Goal: Check status

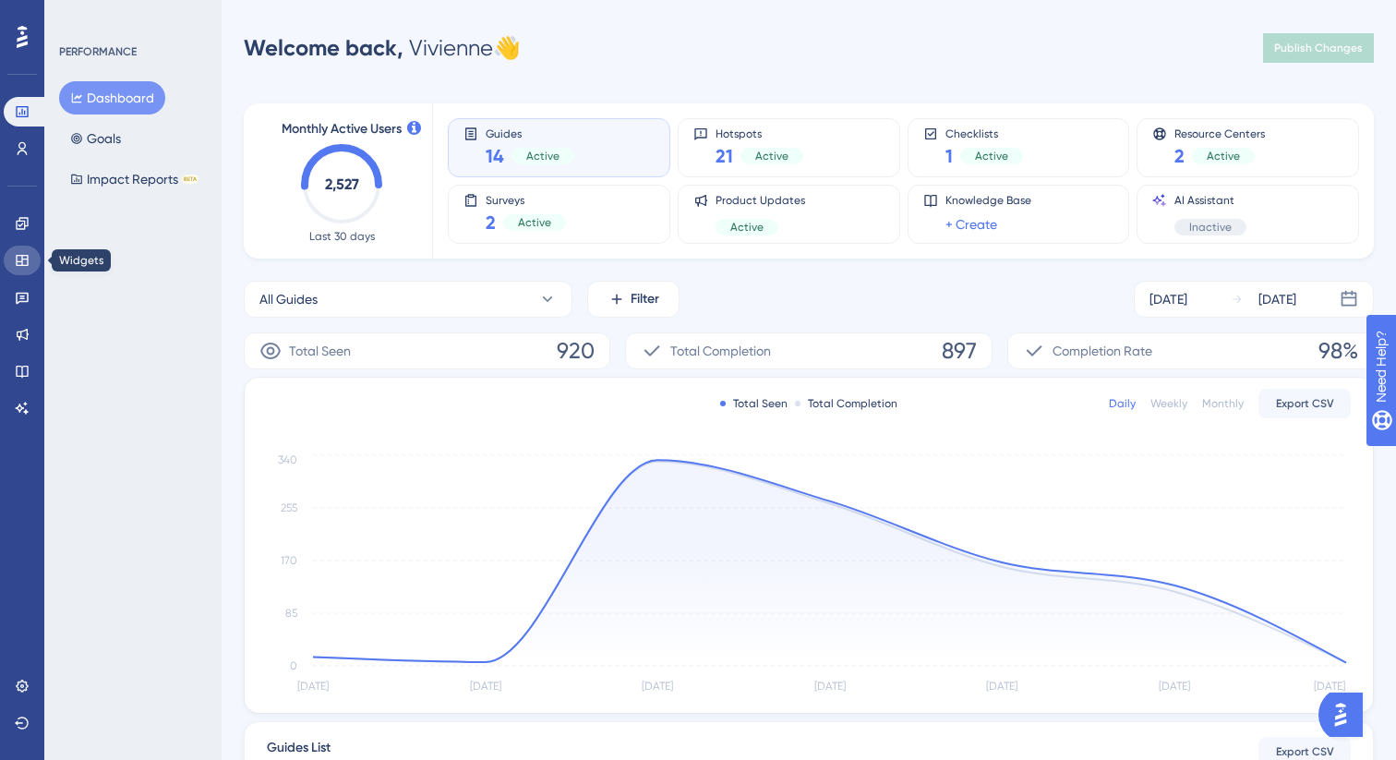
click at [19, 262] on icon at bounding box center [22, 260] width 15 height 15
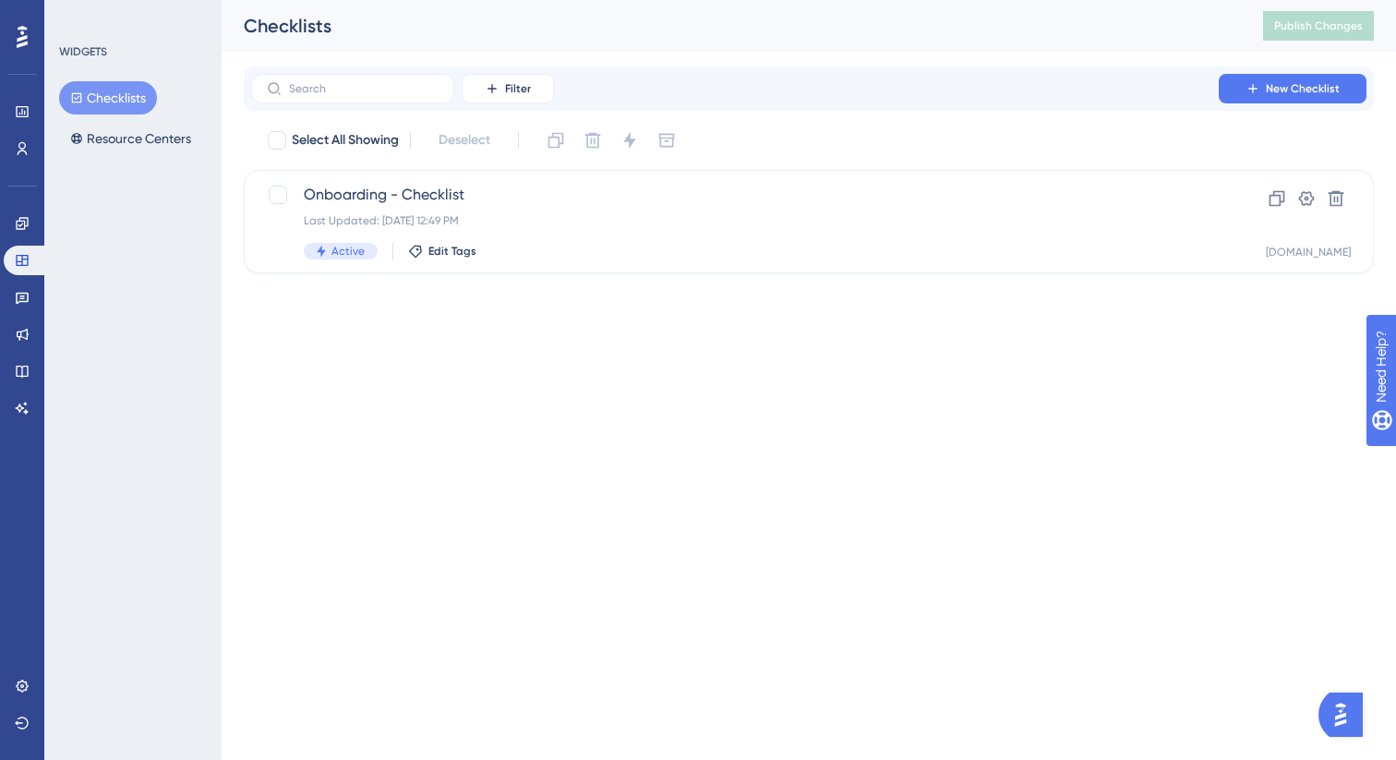
click at [53, 209] on div "WIDGETS Checklists Resource Centers" at bounding box center [132, 380] width 177 height 760
click at [18, 300] on icon at bounding box center [22, 297] width 15 height 15
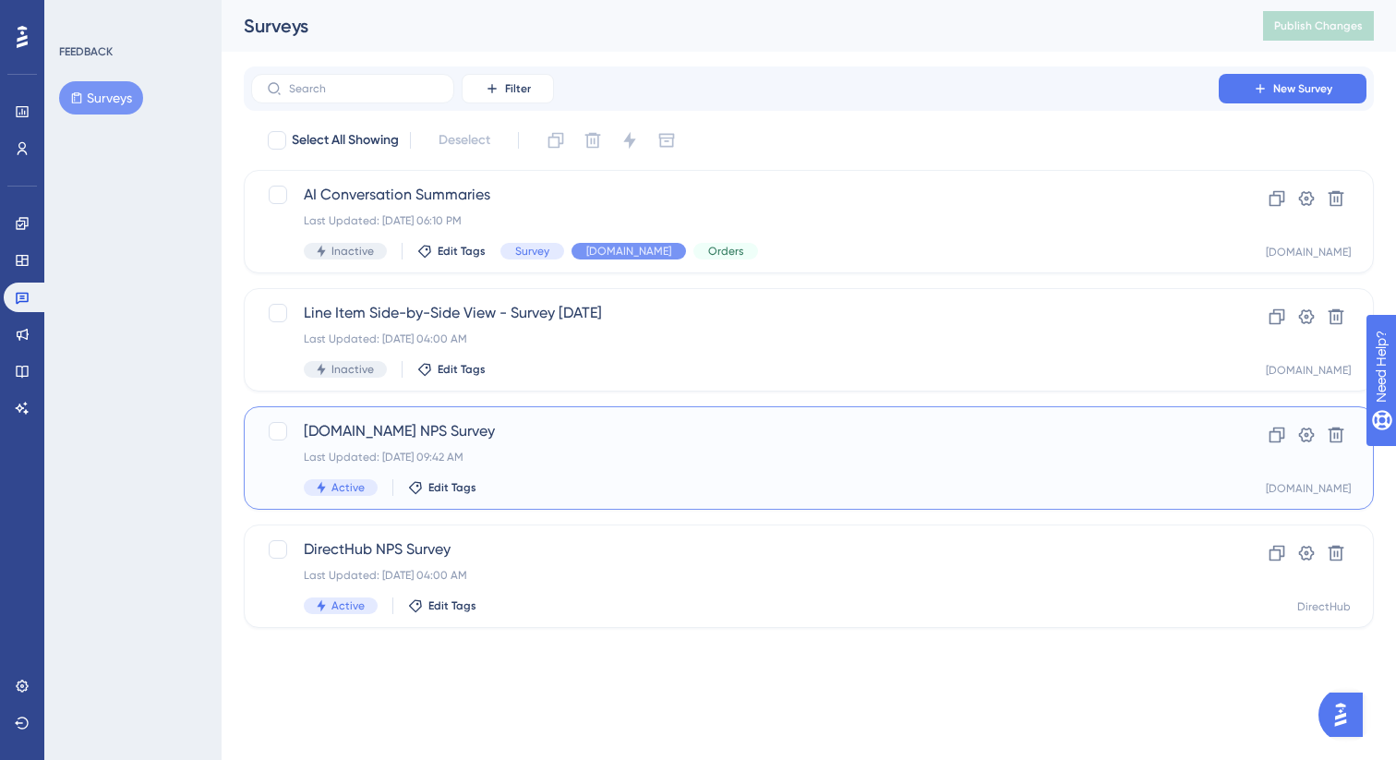
click at [545, 466] on div "Ui.Marketing NPS Survey Last Updated: Sep 12 2025, 09:42 AM Active Edit Tags" at bounding box center [735, 458] width 862 height 76
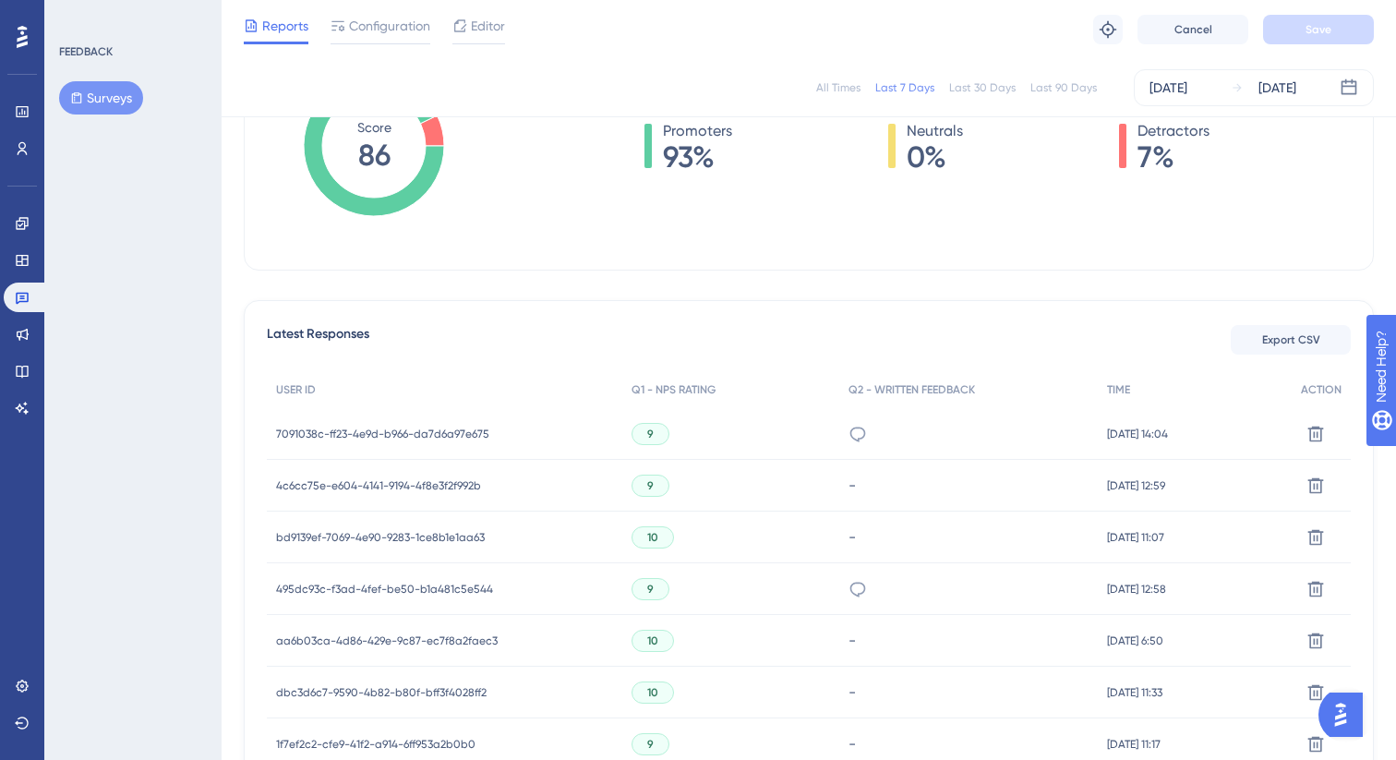
scroll to position [364, 0]
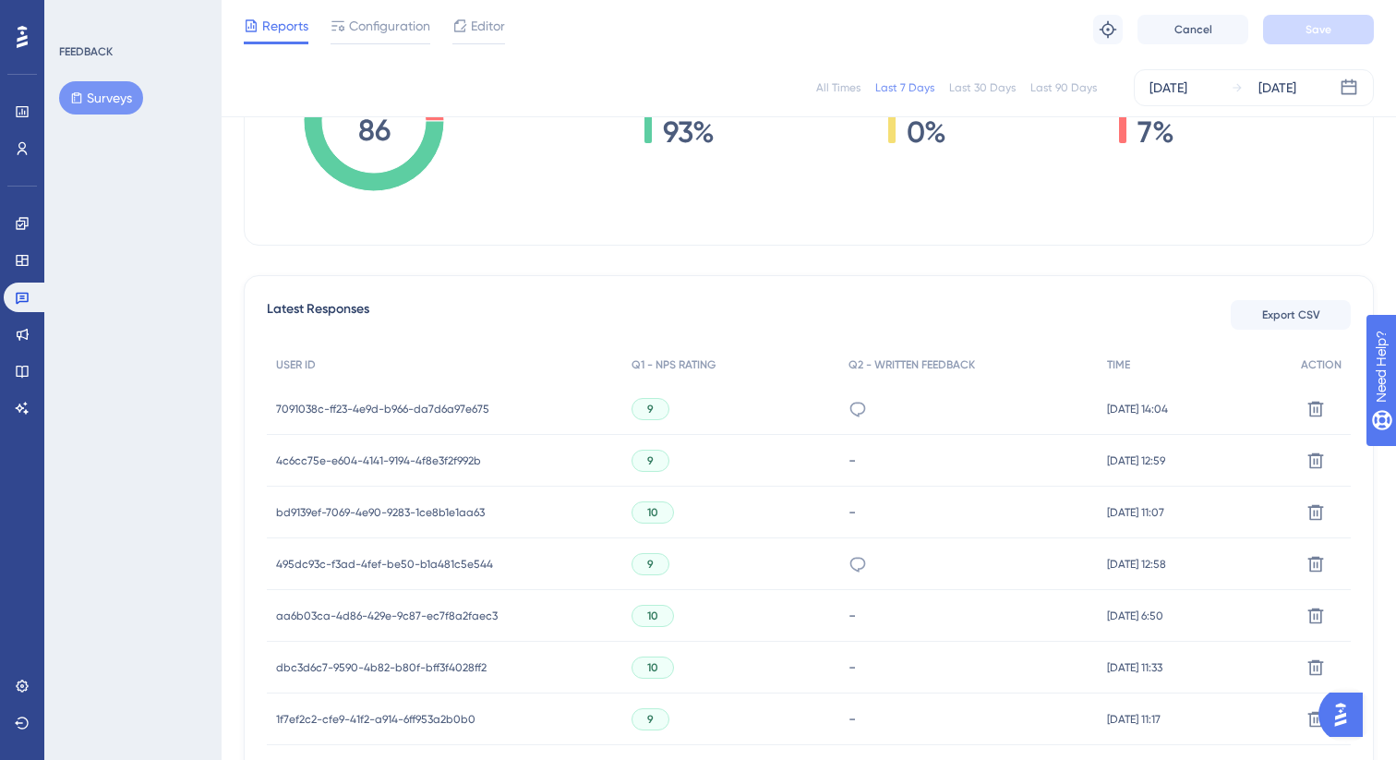
click at [446, 416] on div "7091038c-ff23-4e9d-b966-da7d6a97e675 7091038c-ff23-4e9d-b966-da7d6a97e675" at bounding box center [382, 409] width 213 height 52
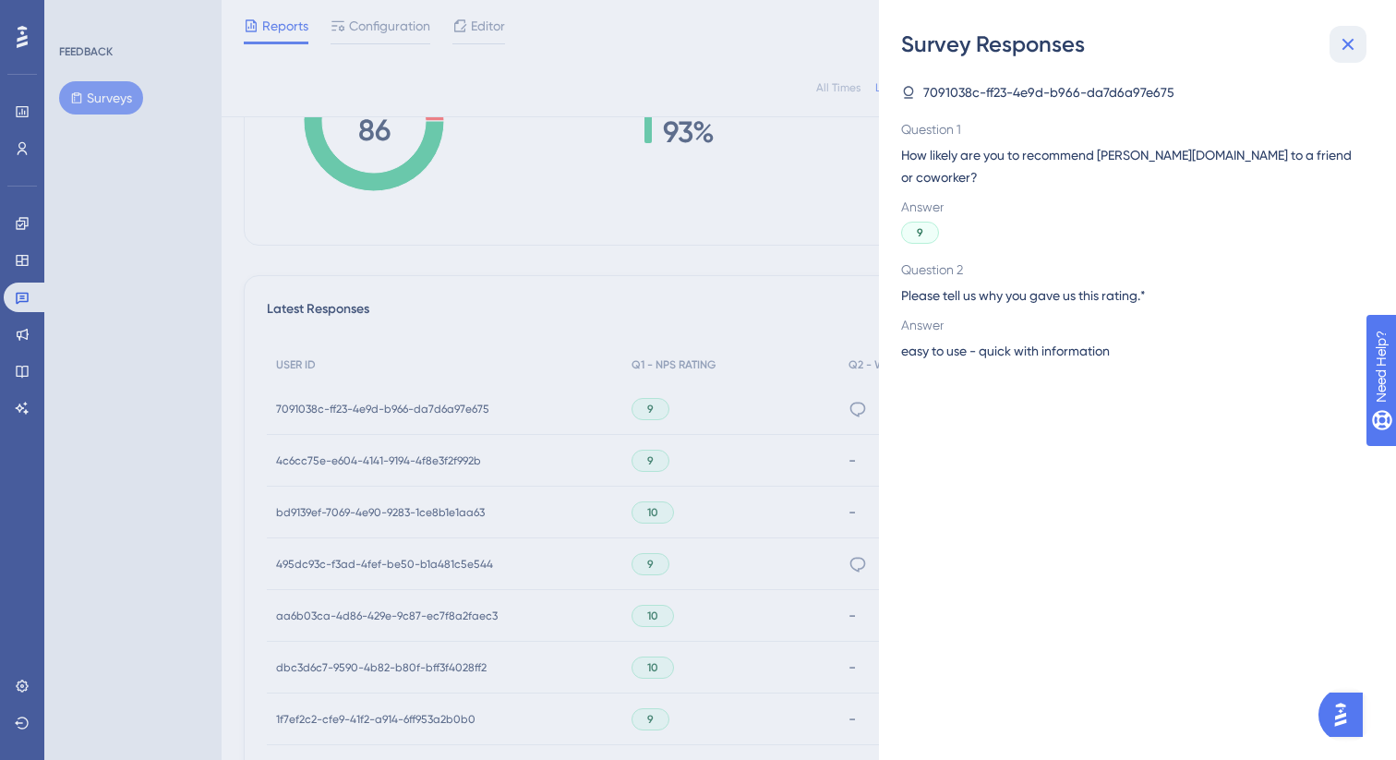
click at [1358, 37] on icon at bounding box center [1348, 44] width 22 height 22
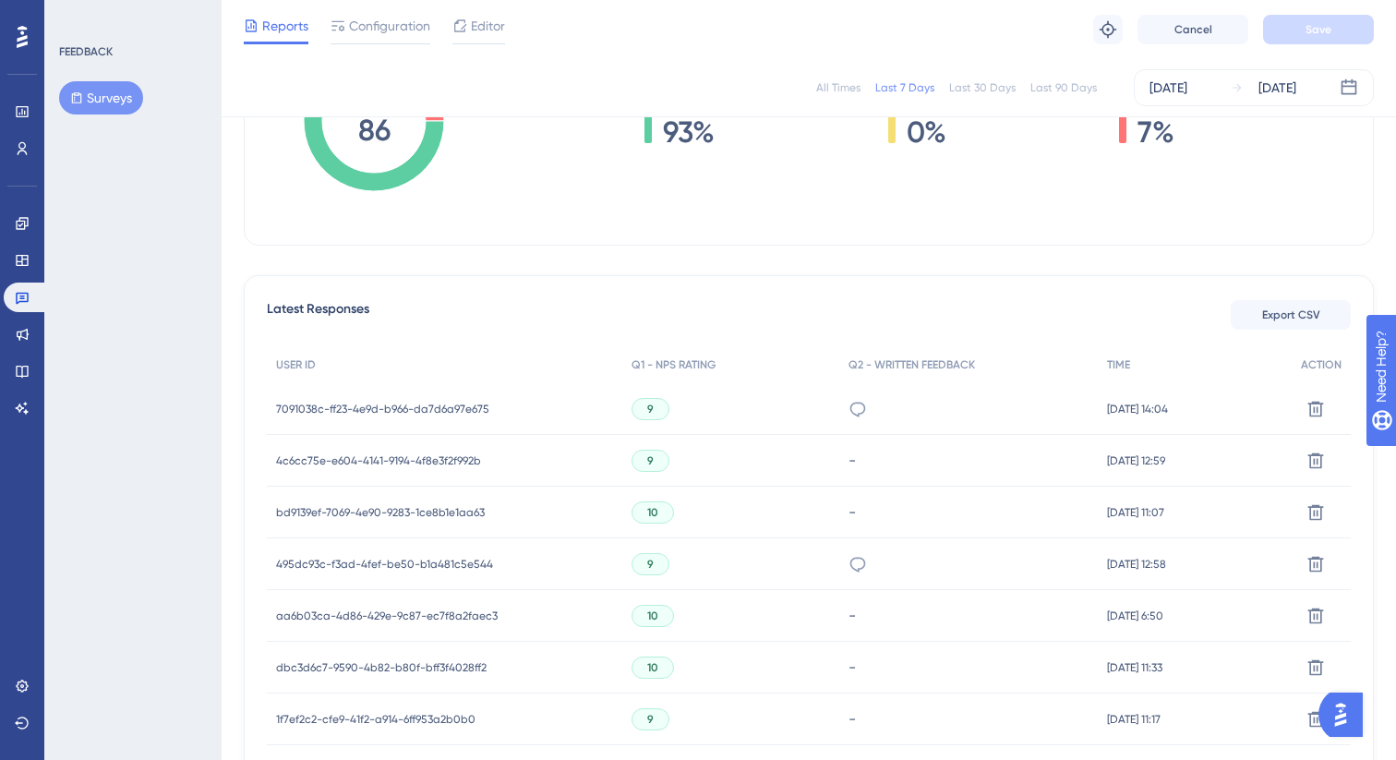
click at [456, 410] on span "7091038c-ff23-4e9d-b966-da7d6a97e675" at bounding box center [382, 409] width 213 height 15
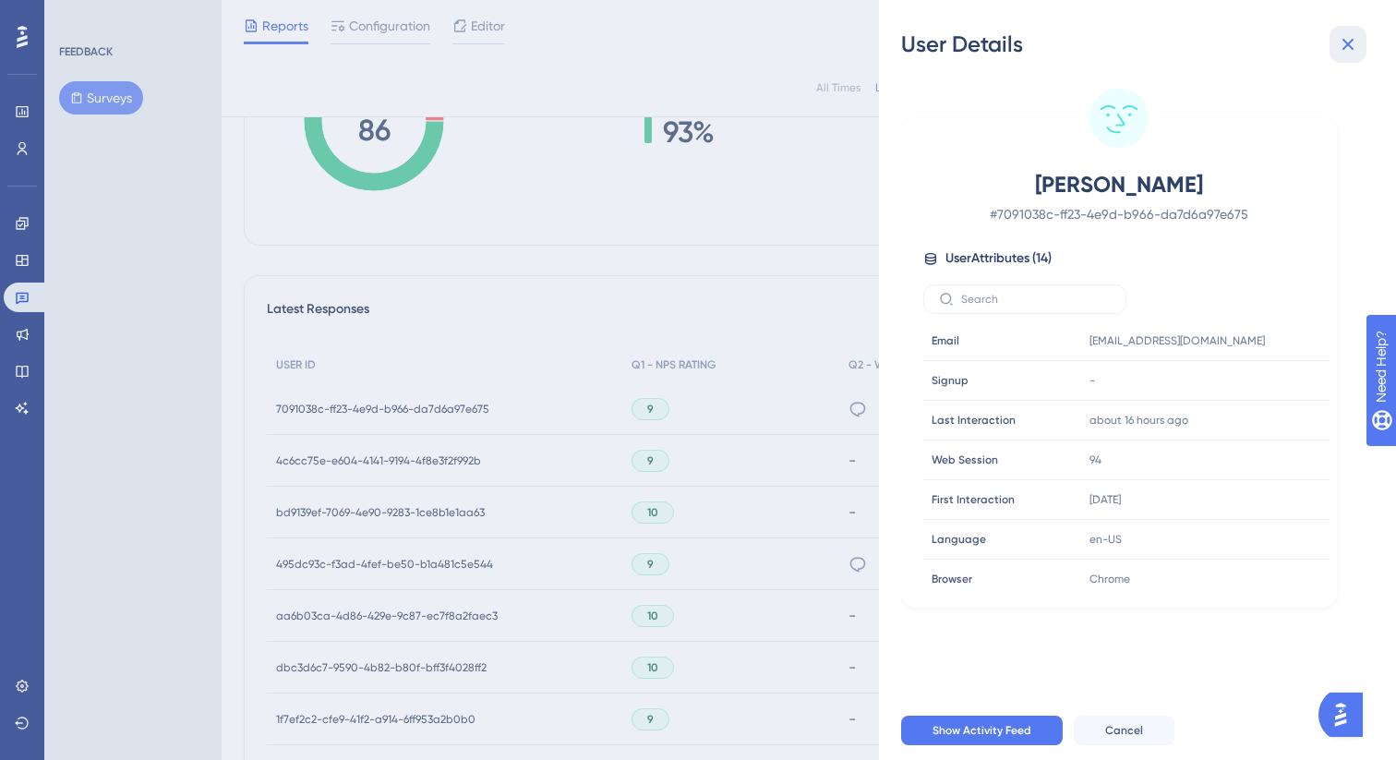
click at [1338, 49] on icon at bounding box center [1348, 44] width 22 height 22
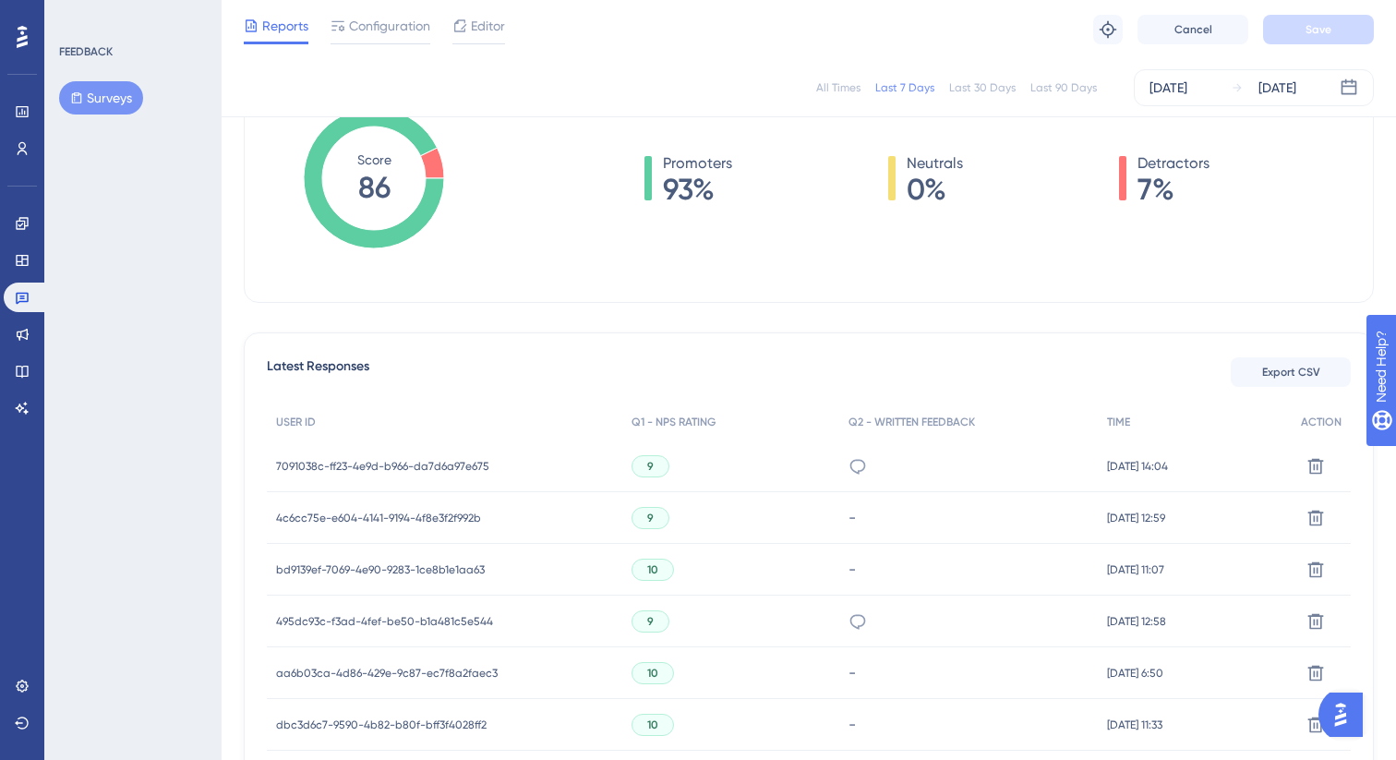
scroll to position [0, 0]
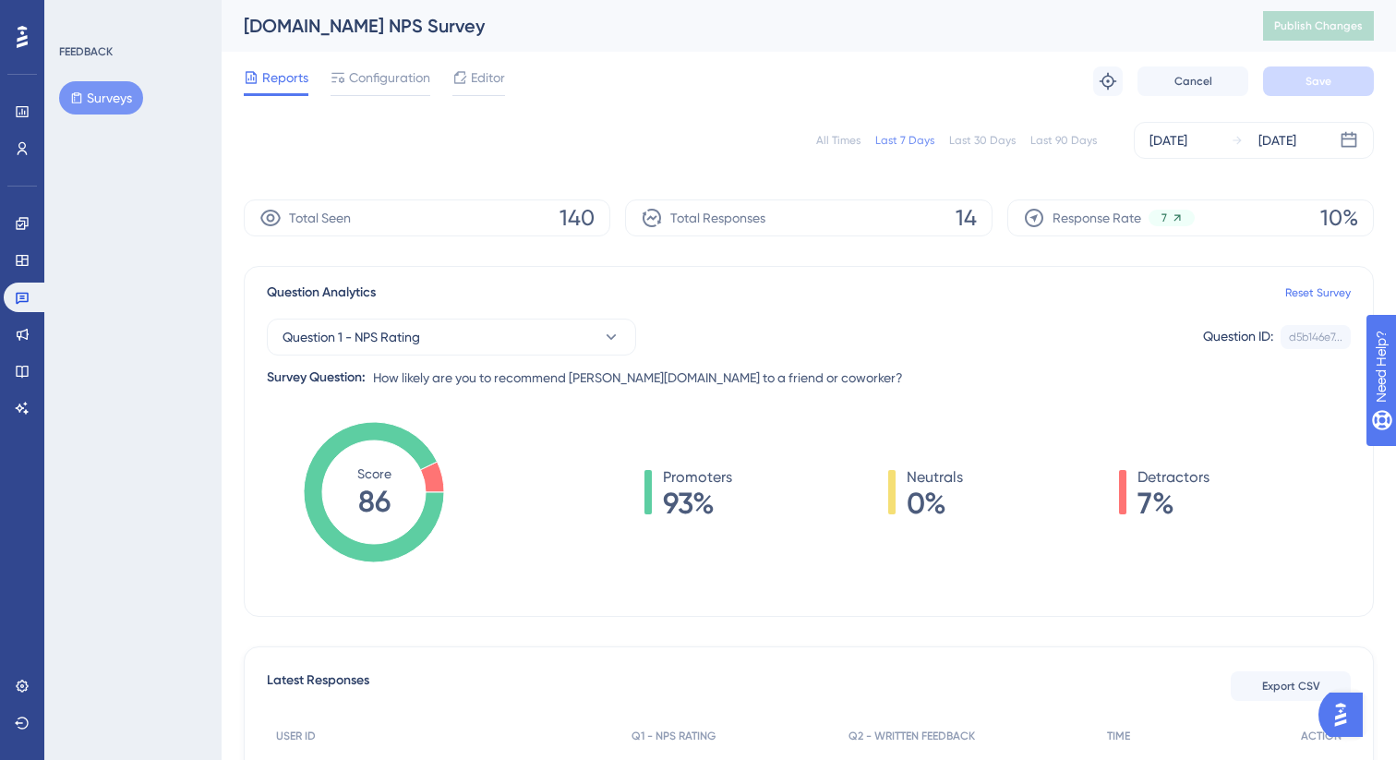
click at [991, 149] on div "All Times Last 7 Days Last 30 Days Last 90 Days Sep 13 2025 Sep 19 2025" at bounding box center [809, 140] width 1130 height 37
click at [991, 135] on div "Last 30 Days" at bounding box center [982, 140] width 66 height 15
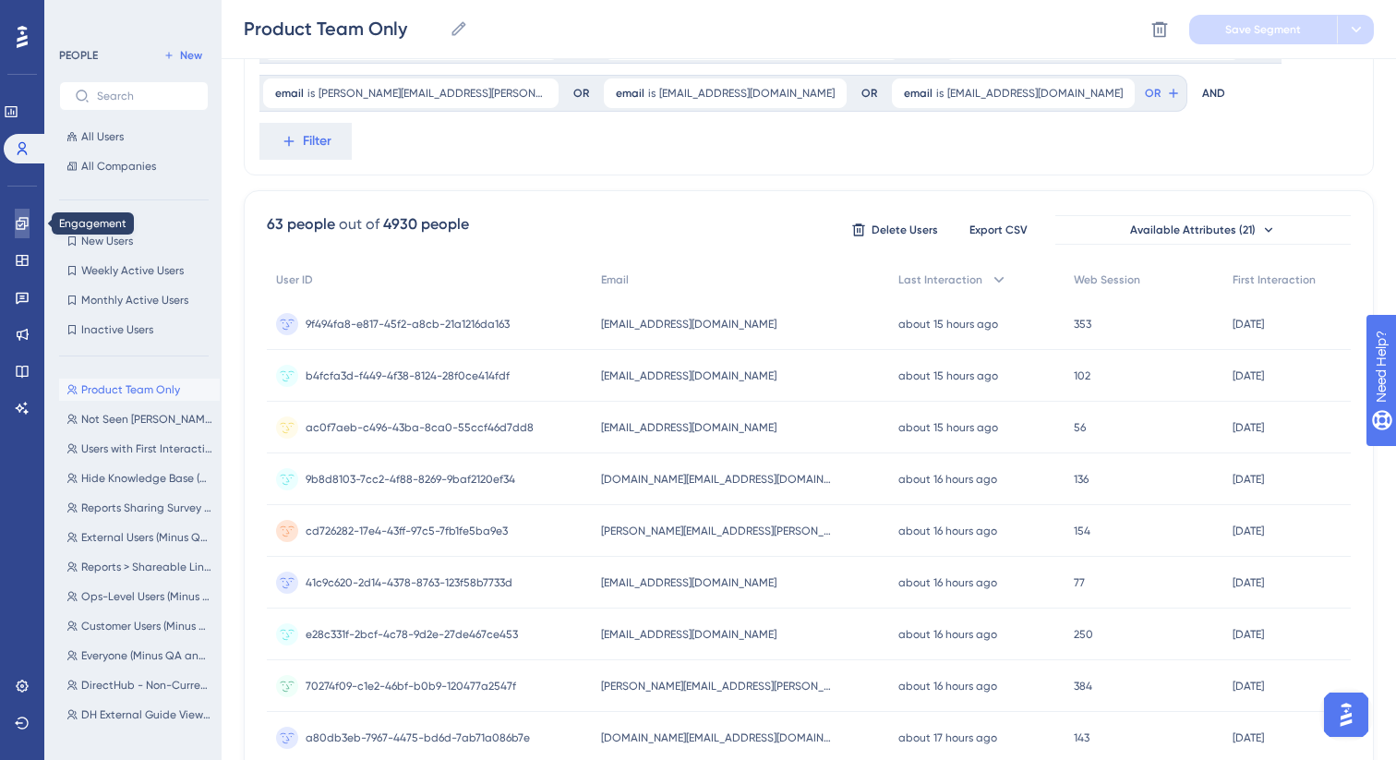
click at [22, 209] on link at bounding box center [22, 224] width 15 height 30
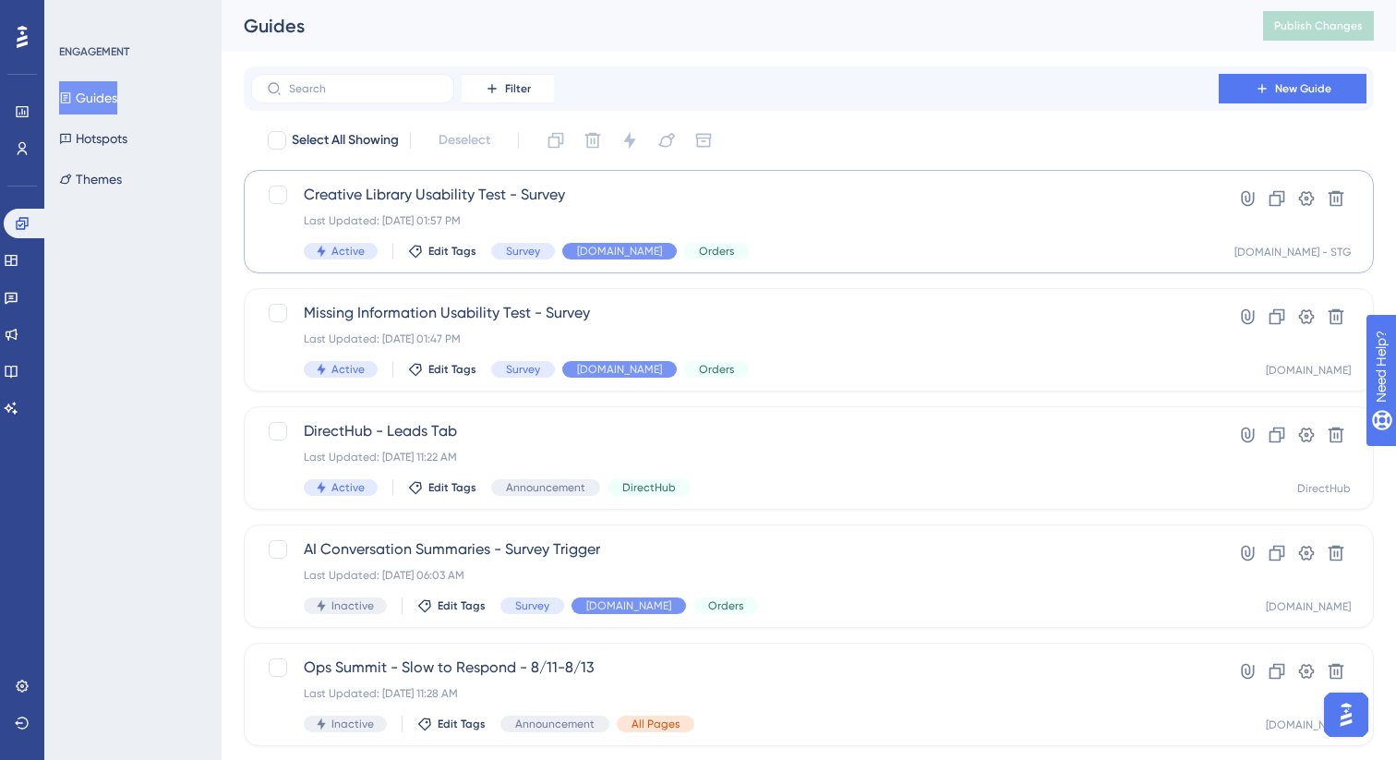
click at [643, 220] on div "Last Updated: [DATE] 01:57 PM" at bounding box center [735, 220] width 862 height 15
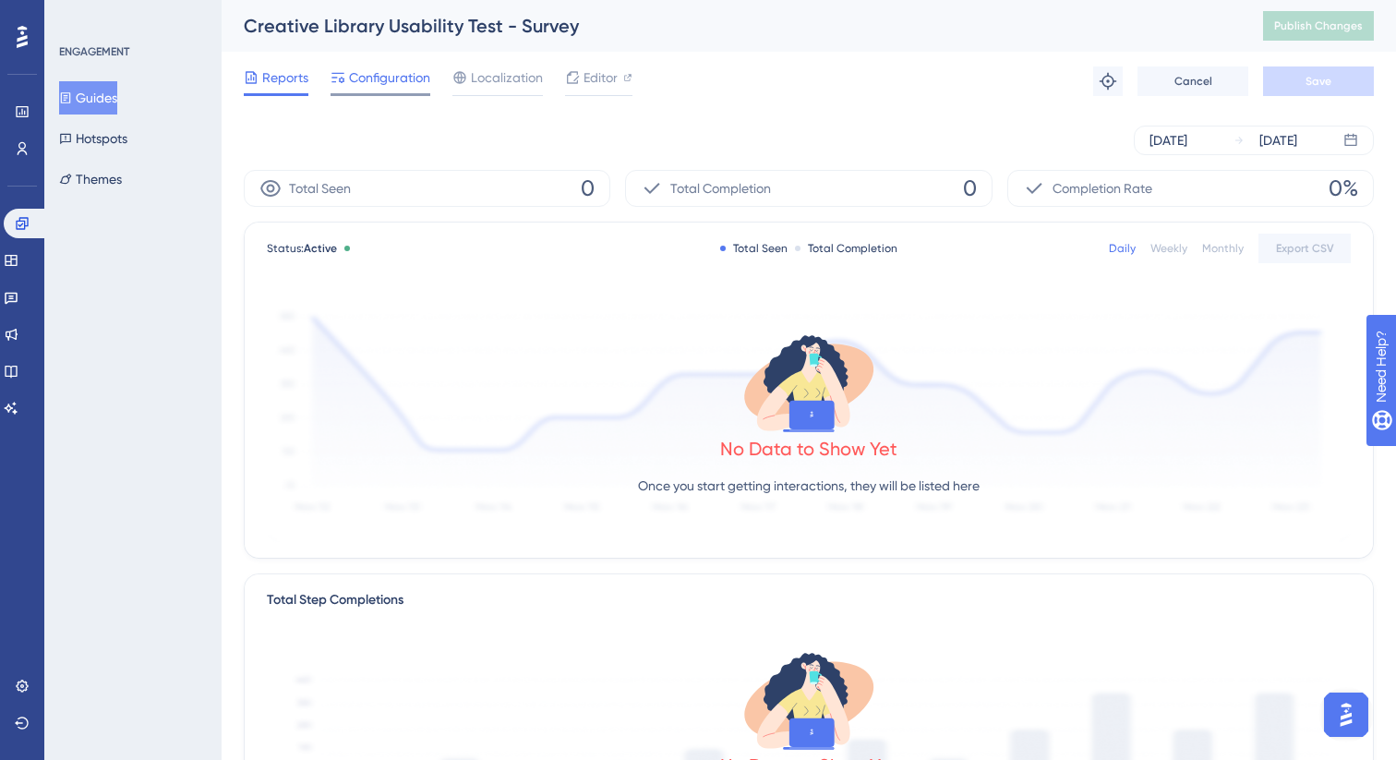
click at [406, 79] on span "Configuration" at bounding box center [389, 77] width 81 height 22
